Goal: Task Accomplishment & Management: Manage account settings

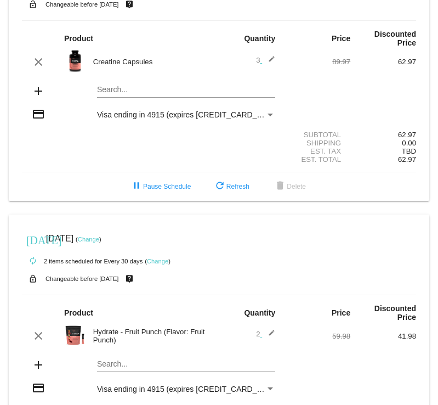
scroll to position [63, 0]
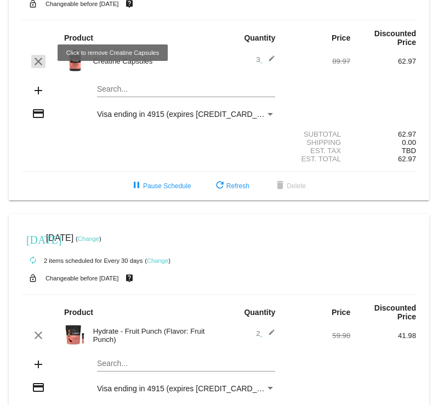
click at [35, 55] on mat-icon "clear" at bounding box center [38, 61] width 13 height 13
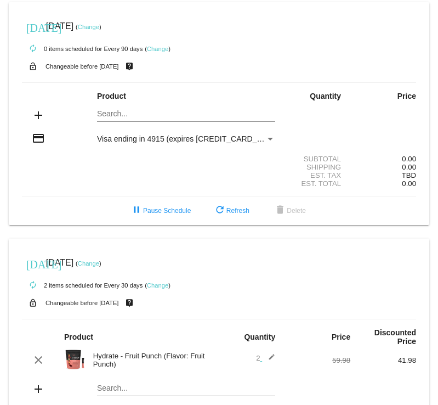
scroll to position [0, 0]
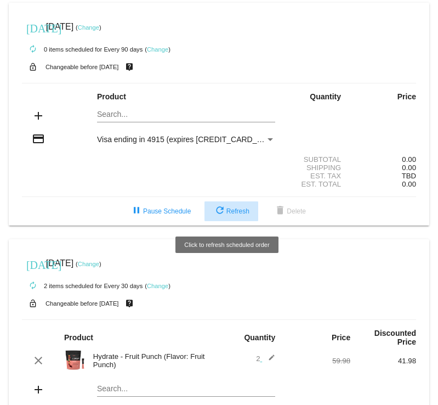
click at [219, 214] on mat-icon "refresh" at bounding box center [219, 210] width 13 height 13
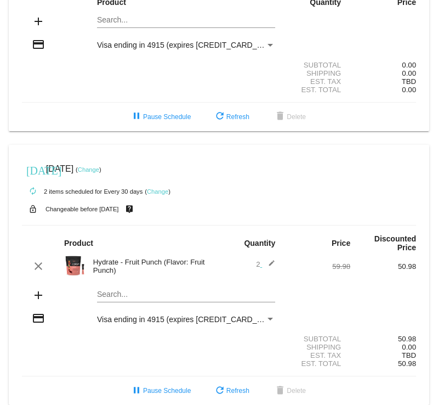
scroll to position [104, 0]
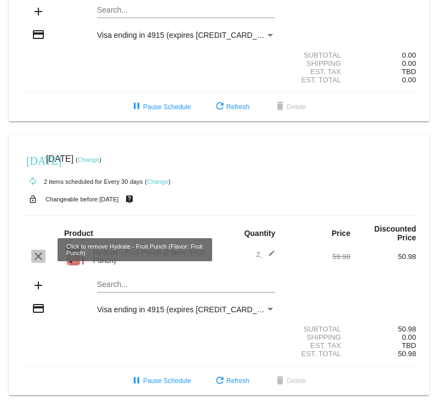
drag, startPoint x: 41, startPoint y: 249, endPoint x: 34, endPoint y: 248, distance: 6.7
click at [34, 249] on mat-icon "clear" at bounding box center [38, 255] width 13 height 13
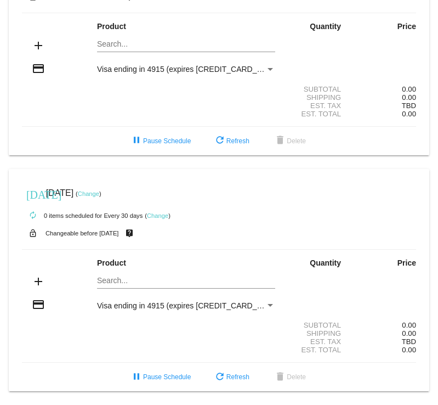
scroll to position [0, 0]
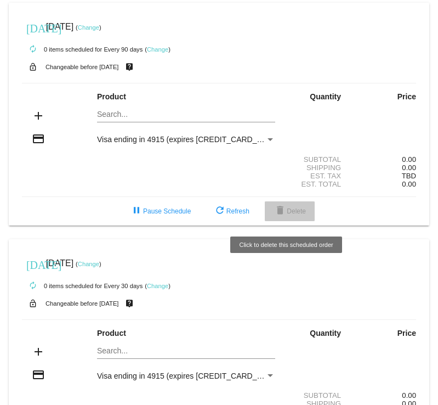
click at [277, 213] on mat-icon "delete" at bounding box center [280, 210] width 13 height 13
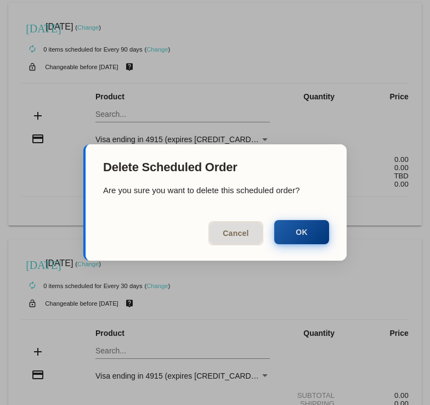
click at [296, 238] on button "OK" at bounding box center [301, 232] width 55 height 24
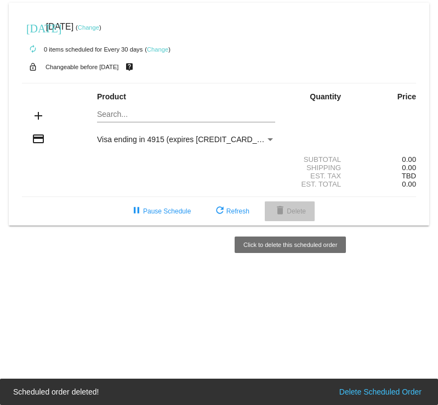
click at [286, 211] on span "delete Delete" at bounding box center [290, 211] width 32 height 8
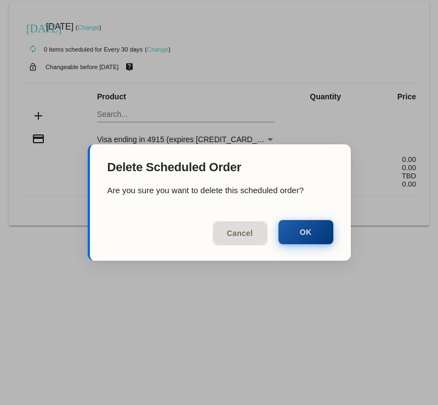
click at [306, 237] on button "OK" at bounding box center [306, 232] width 55 height 24
